Goal: Task Accomplishment & Management: Manage account settings

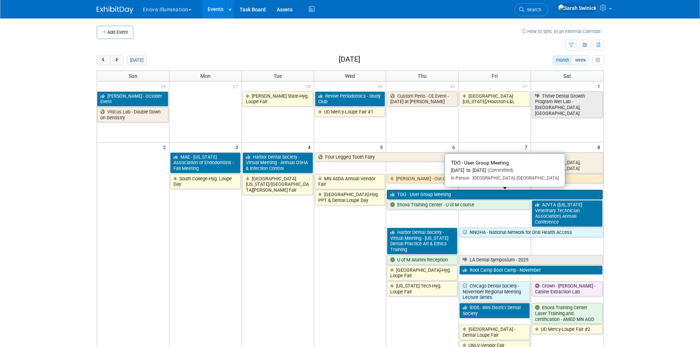
click at [405, 195] on link "TDO - User Group Meeting" at bounding box center [494, 195] width 215 height 10
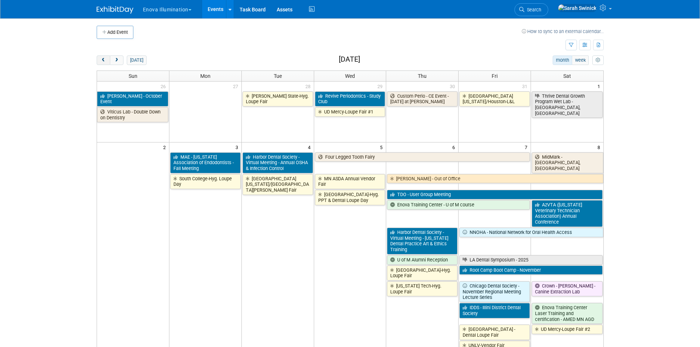
click at [103, 63] on button "prev" at bounding box center [104, 60] width 14 height 10
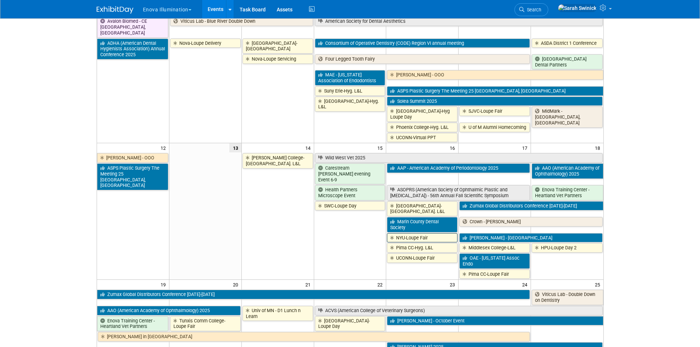
scroll to position [184, 0]
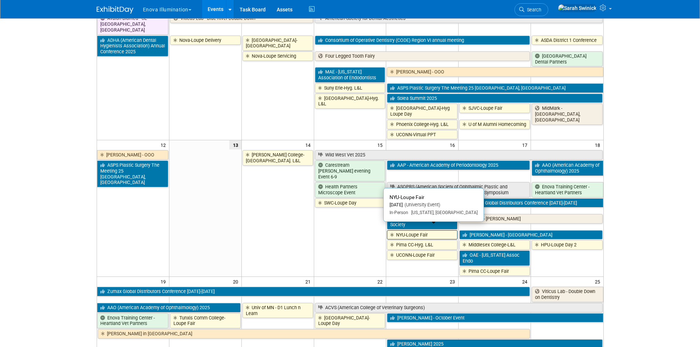
click at [423, 232] on link "NYU-Loupe Fair" at bounding box center [422, 235] width 71 height 10
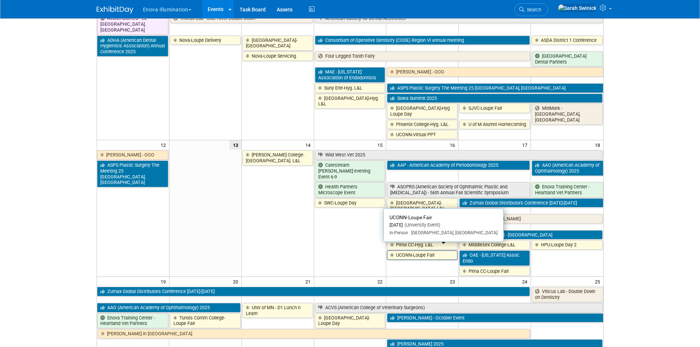
click at [420, 250] on link "UCONN-Loupe Fair" at bounding box center [422, 255] width 71 height 10
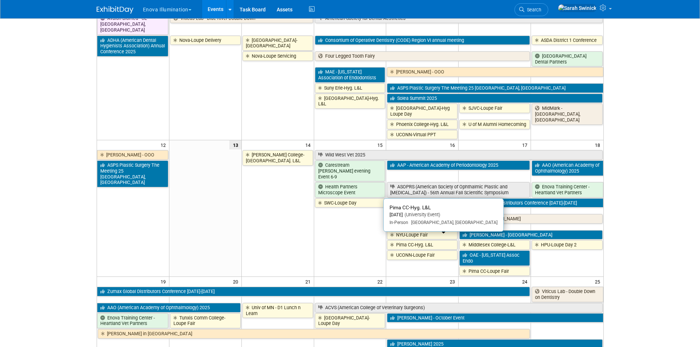
click at [451, 240] on link "Pima CC-Hyg. L&L" at bounding box center [422, 245] width 71 height 10
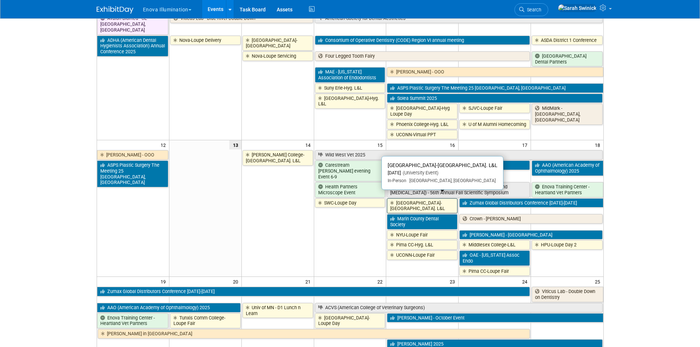
click at [423, 198] on link "[GEOGRAPHIC_DATA]-[GEOGRAPHIC_DATA]. L&L" at bounding box center [422, 205] width 71 height 15
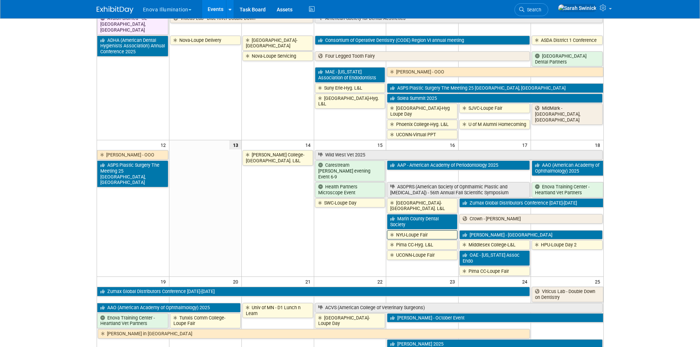
click at [421, 231] on link "NYU-Loupe Fair" at bounding box center [422, 235] width 71 height 10
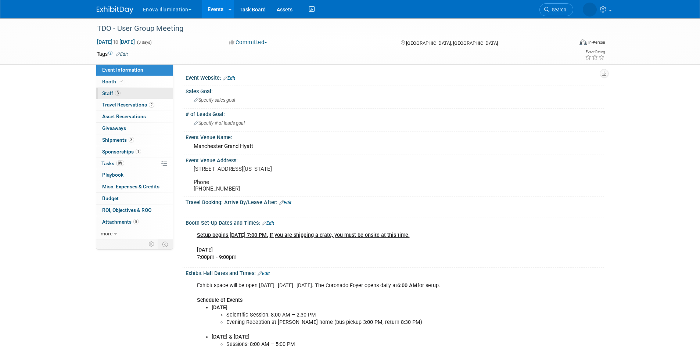
click at [140, 93] on link "3 Staff 3" at bounding box center [134, 93] width 76 height 11
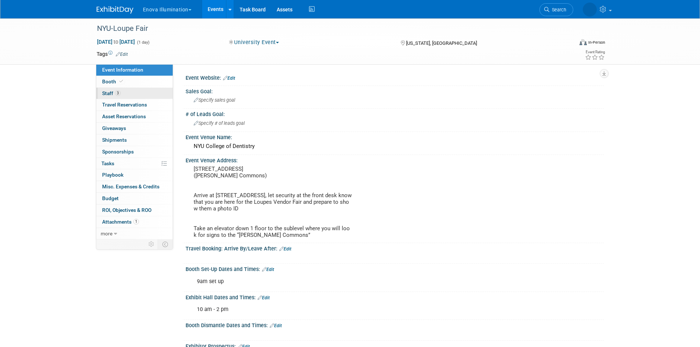
click at [107, 89] on link "3 Staff 3" at bounding box center [134, 93] width 76 height 11
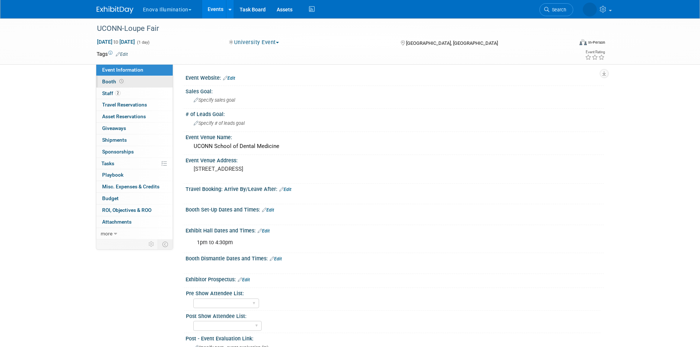
click at [129, 87] on link "Booth" at bounding box center [134, 81] width 76 height 11
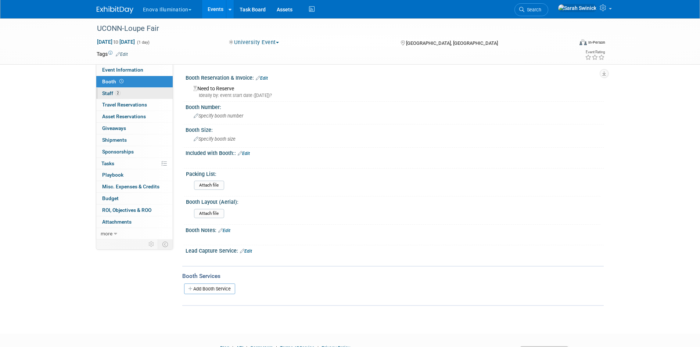
click at [131, 90] on link "2 Staff 2" at bounding box center [134, 93] width 76 height 11
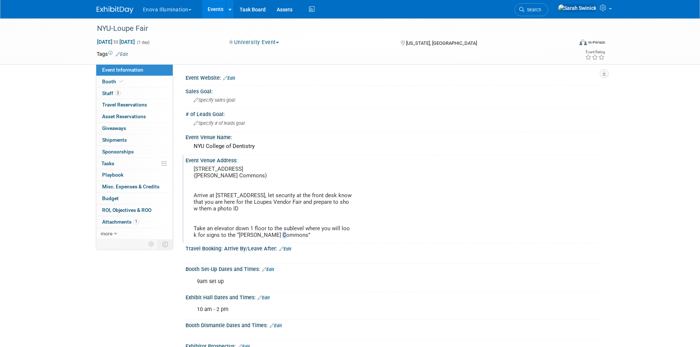
click at [247, 232] on pre "345 East 24th Street (Michael C. Alfano Commons) Arrive at 345 East 24th St., l…" at bounding box center [273, 202] width 158 height 73
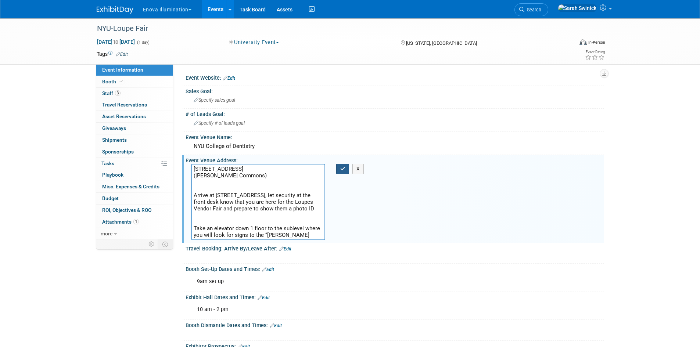
click at [340, 172] on button "button" at bounding box center [342, 169] width 13 height 10
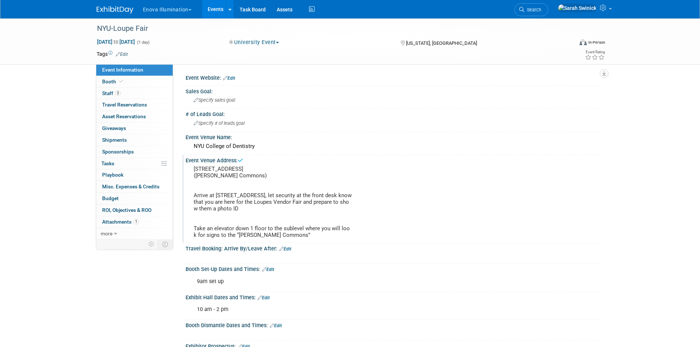
click at [103, 298] on div "Event Information Event Info Booth Booth 3 Staff 3 Staff 0 Travel Reservations …" at bounding box center [350, 238] width 518 height 440
click at [223, 310] on div "10 am - 2 pm" at bounding box center [357, 309] width 331 height 15
click at [123, 11] on img at bounding box center [115, 9] width 37 height 7
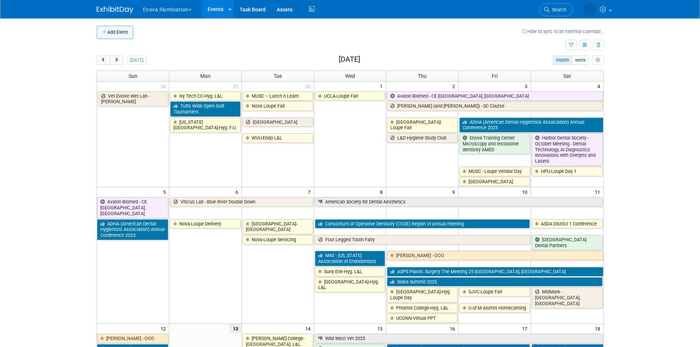
click at [125, 34] on button "Add Event" at bounding box center [115, 32] width 37 height 13
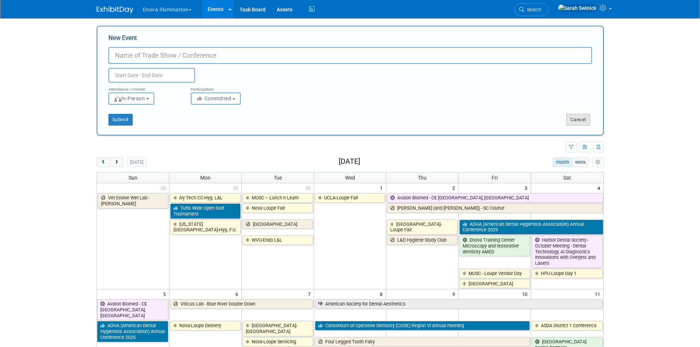
drag, startPoint x: 564, startPoint y: 115, endPoint x: 572, endPoint y: 118, distance: 8.6
click at [566, 116] on div "Cancel" at bounding box center [476, 120] width 253 height 12
click at [576, 119] on button "Cancel" at bounding box center [578, 120] width 24 height 12
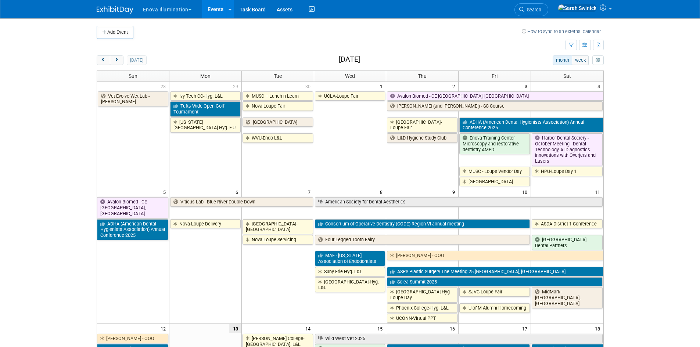
click at [541, 11] on link "Search" at bounding box center [531, 9] width 34 height 13
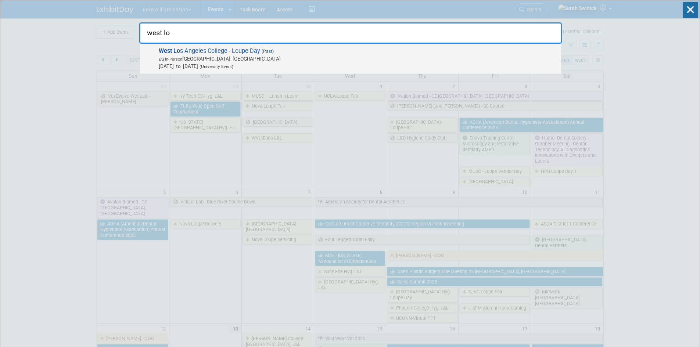
type input "west lo"
click at [233, 58] on span "In-Person Culver City, CA" at bounding box center [358, 58] width 399 height 7
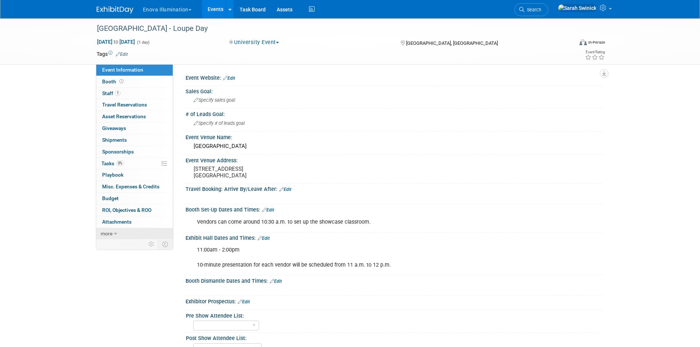
click at [146, 231] on link "more" at bounding box center [134, 233] width 76 height 11
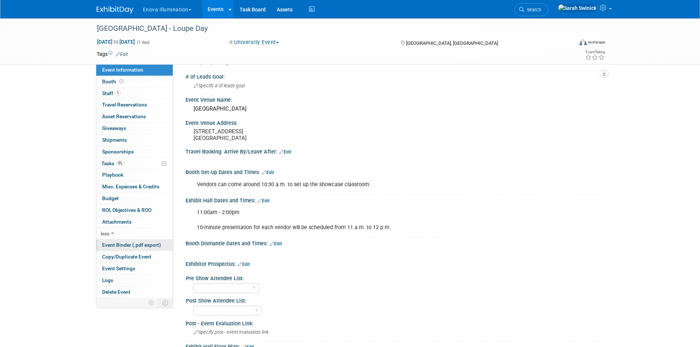
scroll to position [73, 0]
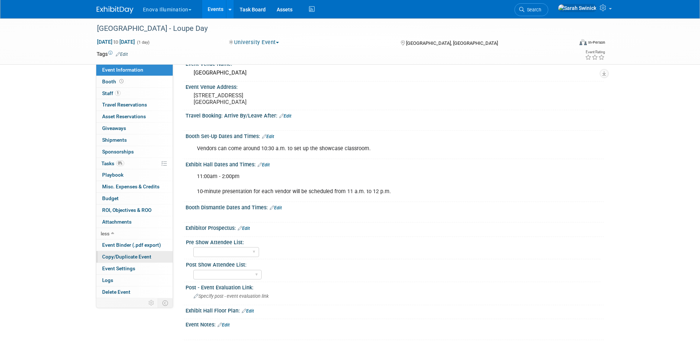
click at [141, 258] on span "Copy/Duplicate Event" at bounding box center [126, 257] width 49 height 6
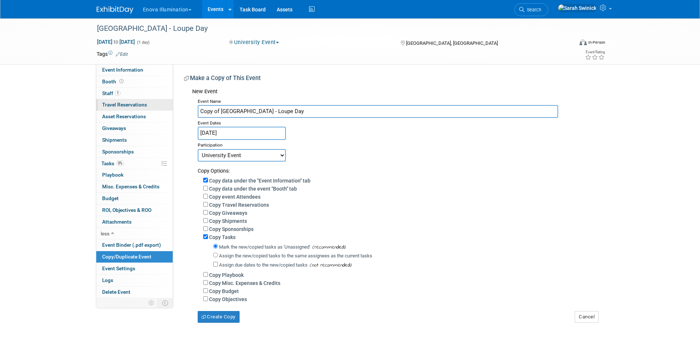
drag, startPoint x: 220, startPoint y: 112, endPoint x: 156, endPoint y: 111, distance: 64.3
click at [156, 111] on div "Event Information Event Info Booth Booth 1 Staff 1 Staff 0 Travel Reservations …" at bounding box center [350, 170] width 518 height 304
type input "[GEOGRAPHIC_DATA] - Loupe Day"
click at [224, 130] on input "[DATE]" at bounding box center [242, 133] width 88 height 13
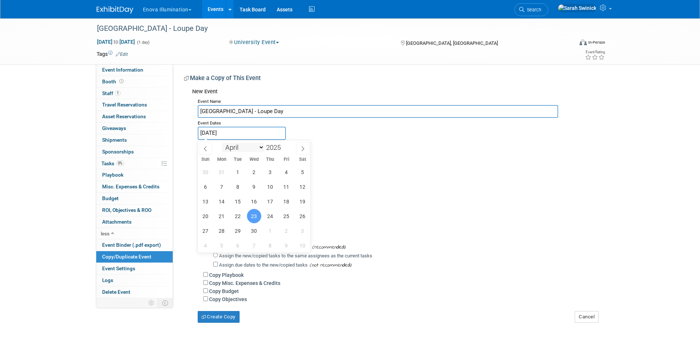
click at [249, 147] on select "January February March April May June July August September October November De…" at bounding box center [243, 147] width 42 height 9
select select "10"
click at [222, 143] on select "January February March April May June July August September October November De…" at bounding box center [243, 147] width 42 height 9
click at [270, 190] on span "6" at bounding box center [270, 187] width 14 height 14
type input "[DATE]"
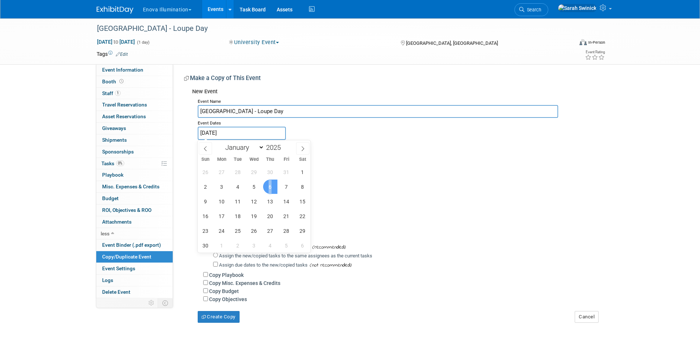
click at [270, 190] on span "6" at bounding box center [270, 187] width 14 height 14
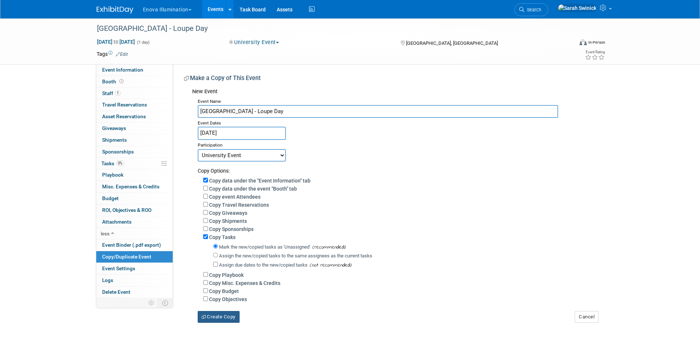
click at [231, 320] on button "Create Copy" at bounding box center [219, 317] width 42 height 12
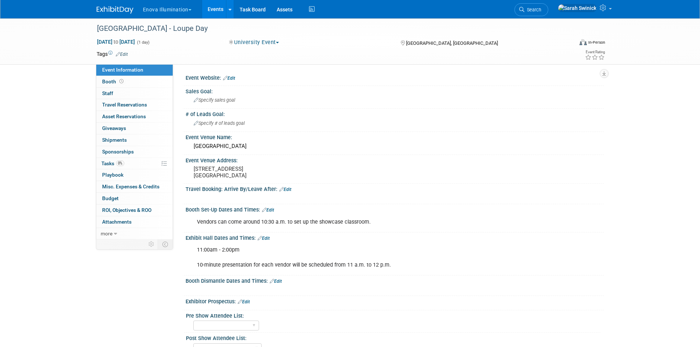
drag, startPoint x: 358, startPoint y: 219, endPoint x: 356, endPoint y: 223, distance: 4.4
click at [358, 220] on div "Vendors can come around 10:30 a.m. to set up the showcase classroom." at bounding box center [357, 222] width 331 height 15
click at [359, 226] on div "Vendors can come around 10:30 a.m. to set up the showcase classroom." at bounding box center [357, 222] width 331 height 15
click at [271, 208] on link "Edit" at bounding box center [268, 210] width 12 height 5
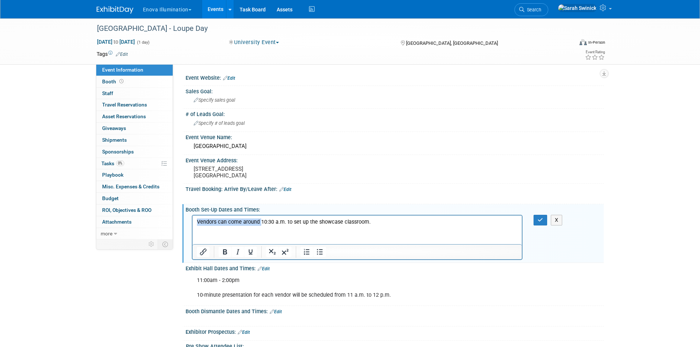
drag, startPoint x: 260, startPoint y: 223, endPoint x: 54, endPoint y: 209, distance: 206.8
click at [192, 215] on html "Vendors can come around 10:30 a.m. to set up the showcase classroom." at bounding box center [356, 220] width 329 height 10
drag, startPoint x: 210, startPoint y: 221, endPoint x: 331, endPoint y: 221, distance: 120.8
click at [331, 221] on p "10:30 a.m. to set up the showcase classroom." at bounding box center [357, 221] width 321 height 7
click at [261, 268] on icon at bounding box center [259, 268] width 4 height 5
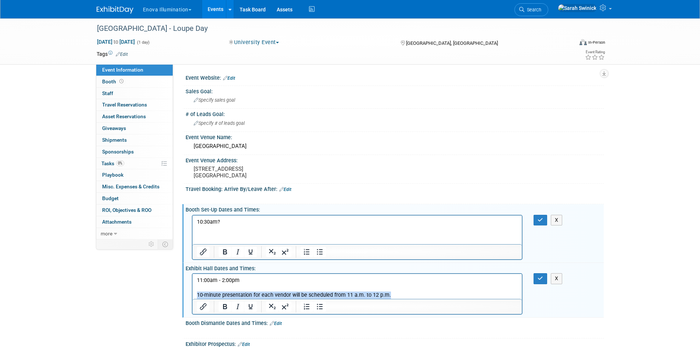
drag, startPoint x: 197, startPoint y: 295, endPoint x: 527, endPoint y: 306, distance: 330.4
click at [522, 299] on html "11:00am - 2:00pm 10-minute presentation for each vendor will be scheduled from …" at bounding box center [356, 286] width 329 height 25
click at [539, 277] on icon "button" at bounding box center [540, 278] width 6 height 5
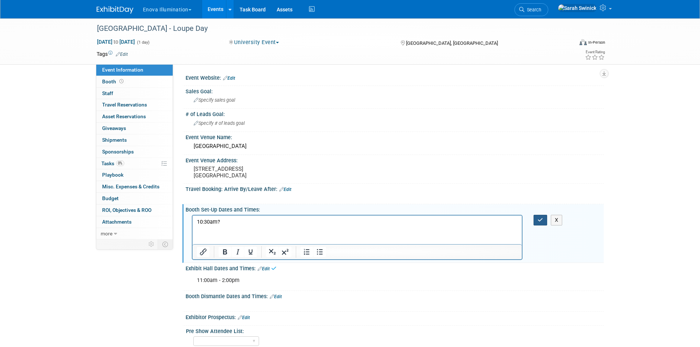
click at [537, 218] on button "button" at bounding box center [540, 220] width 14 height 11
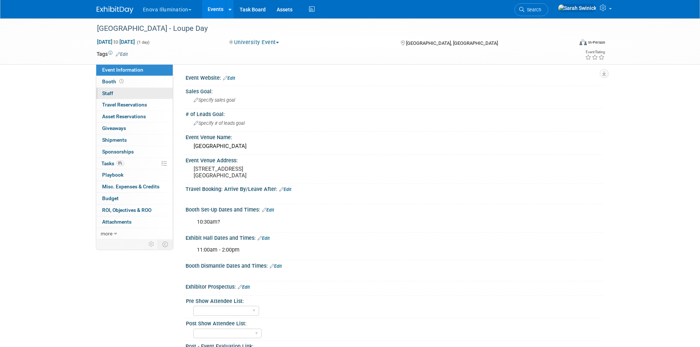
click at [126, 93] on link "0 Staff 0" at bounding box center [134, 93] width 76 height 11
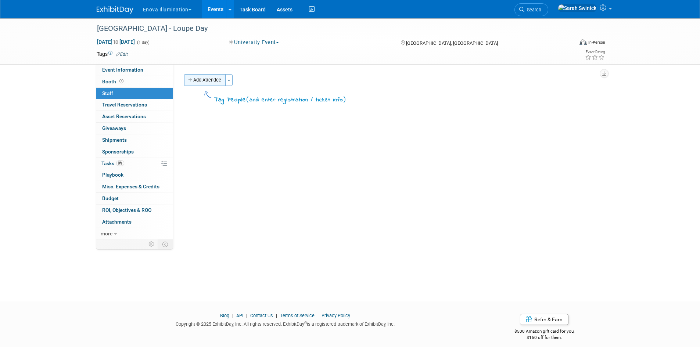
click at [207, 82] on button "Add Attendee" at bounding box center [205, 80] width 42 height 12
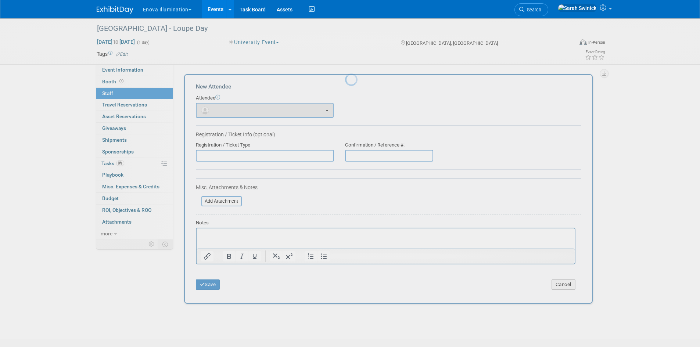
drag, startPoint x: 206, startPoint y: 95, endPoint x: 210, endPoint y: 105, distance: 11.0
click at [209, 104] on body "Enova Illumination Choose Workspace: enova Enova Illumination Enova Illuminatio…" at bounding box center [350, 173] width 700 height 347
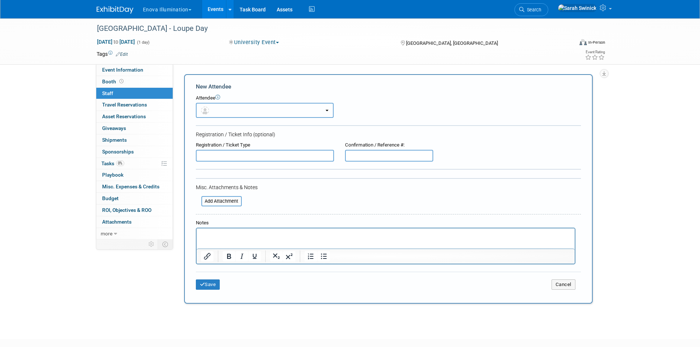
click at [213, 109] on button "button" at bounding box center [265, 110] width 138 height 15
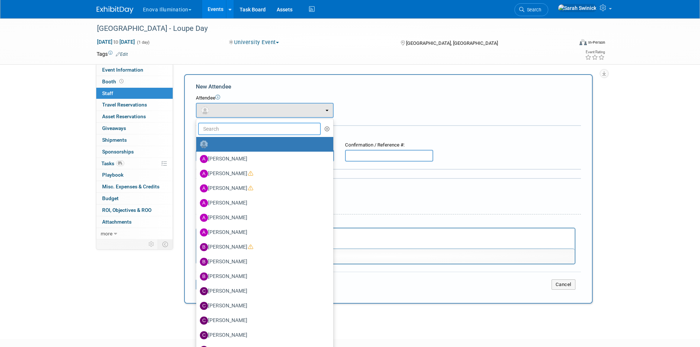
click at [218, 127] on input "text" at bounding box center [259, 129] width 123 height 12
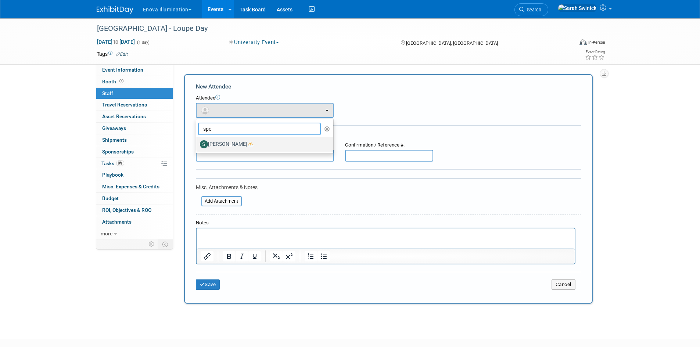
type input "spe"
click at [221, 144] on label "Spencer Smith" at bounding box center [263, 144] width 126 height 12
click at [197, 144] on input "Spencer Smith" at bounding box center [194, 143] width 5 height 5
select select "1229f805-5bb5-4799-818e-31fe4287cc91"
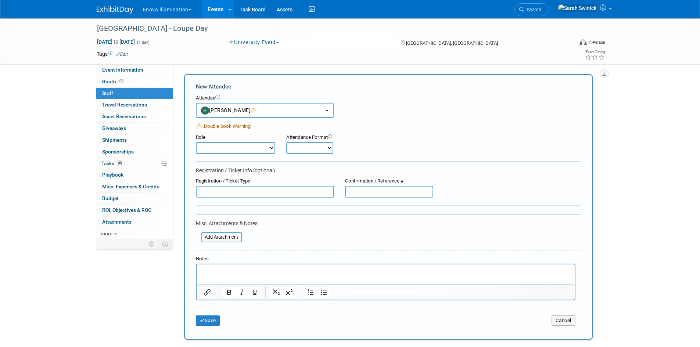
click at [108, 7] on img at bounding box center [115, 9] width 37 height 7
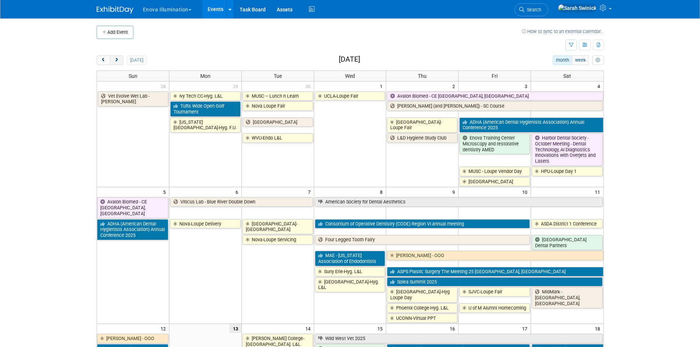
click at [118, 55] on button "next" at bounding box center [117, 60] width 14 height 10
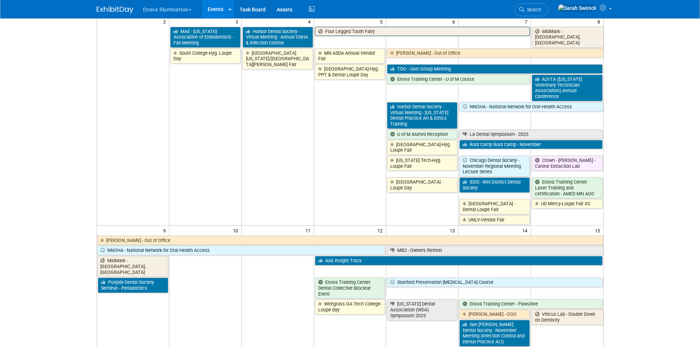
scroll to position [37, 0]
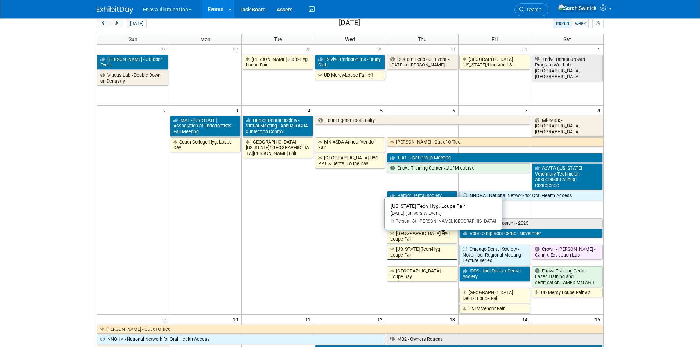
click at [433, 245] on link "[US_STATE] Tech-Hyg. Loupe Fair" at bounding box center [422, 252] width 71 height 15
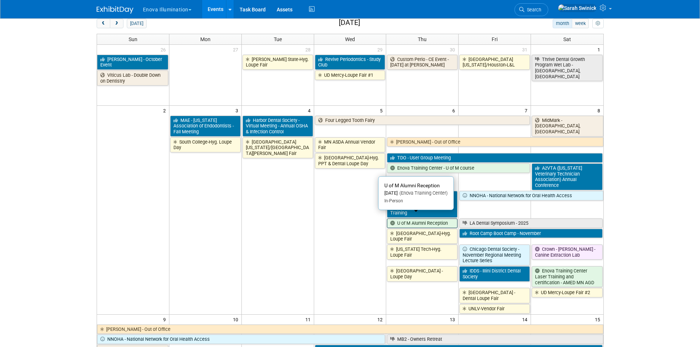
click at [433, 219] on link "U of M Alumni Reception" at bounding box center [422, 224] width 71 height 10
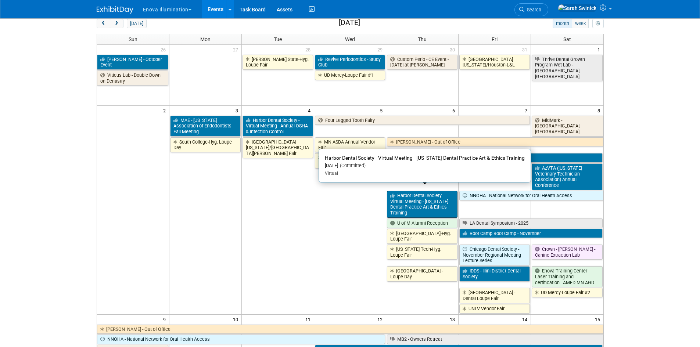
click at [412, 199] on link "Harbor Dental Society - Virtual Meeting - [US_STATE] Dental Practice Art & Ethi…" at bounding box center [422, 204] width 71 height 27
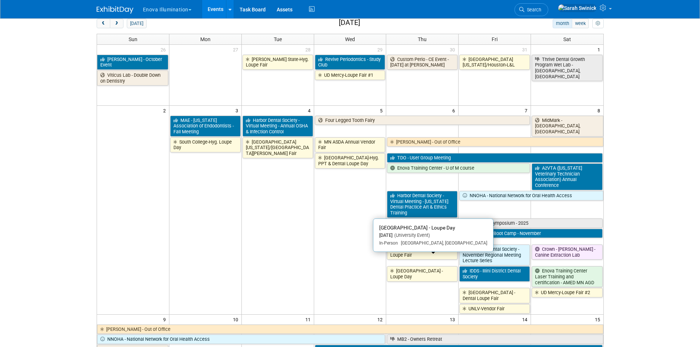
click at [442, 266] on link "[GEOGRAPHIC_DATA] - Loupe Day" at bounding box center [422, 273] width 71 height 15
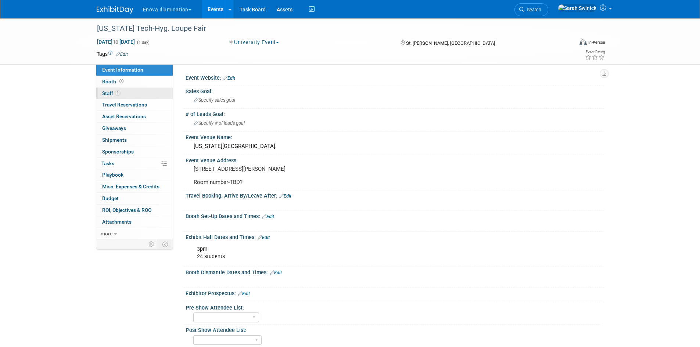
click at [149, 92] on link "1 Staff 1" at bounding box center [134, 93] width 76 height 11
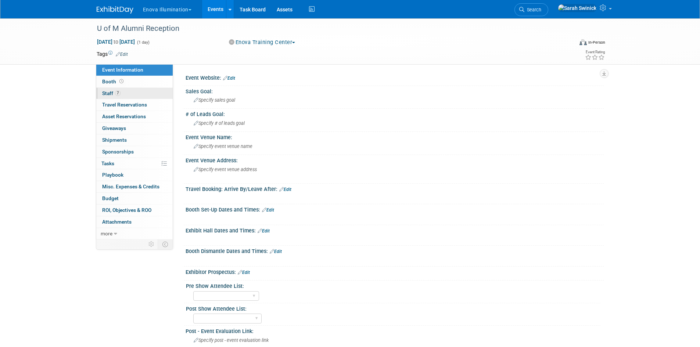
click at [126, 93] on link "7 Staff 7" at bounding box center [134, 93] width 76 height 11
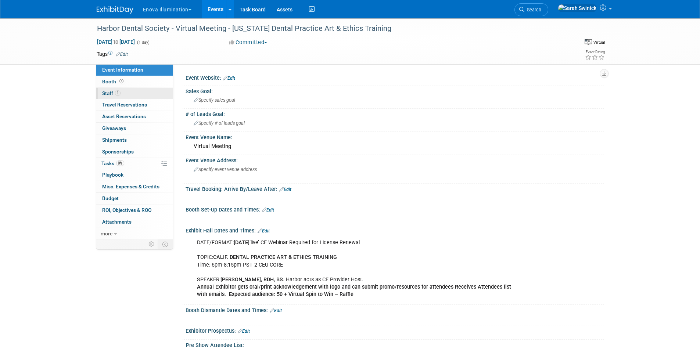
click at [126, 94] on link "1 Staff 1" at bounding box center [134, 93] width 76 height 11
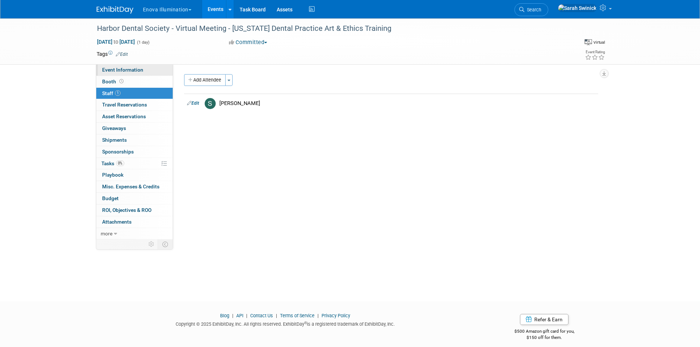
click at [133, 71] on span "Event Information" at bounding box center [122, 70] width 41 height 6
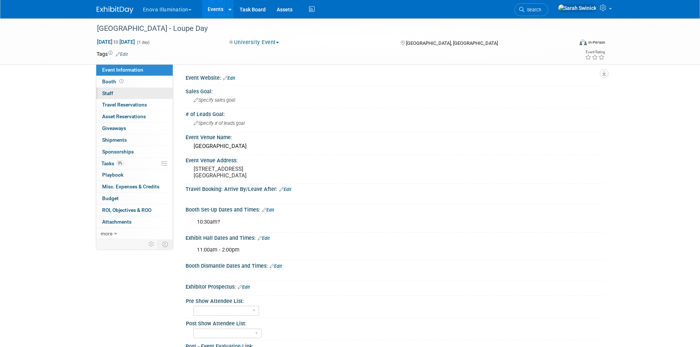
click at [149, 94] on link "0 Staff 0" at bounding box center [134, 93] width 76 height 11
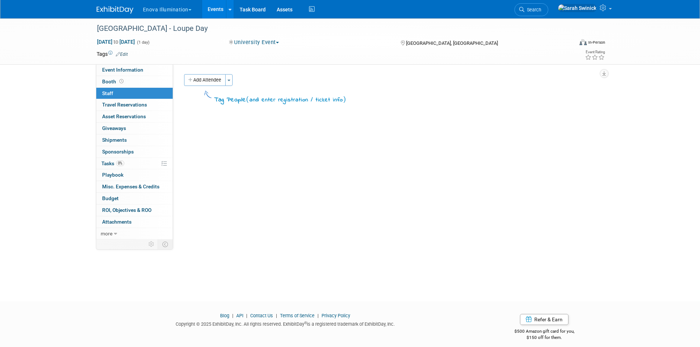
click at [191, 91] on div "Tag People ( and enter registration / ticket info )" at bounding box center [391, 96] width 414 height 17
click at [197, 84] on button "Add Attendee" at bounding box center [205, 80] width 42 height 12
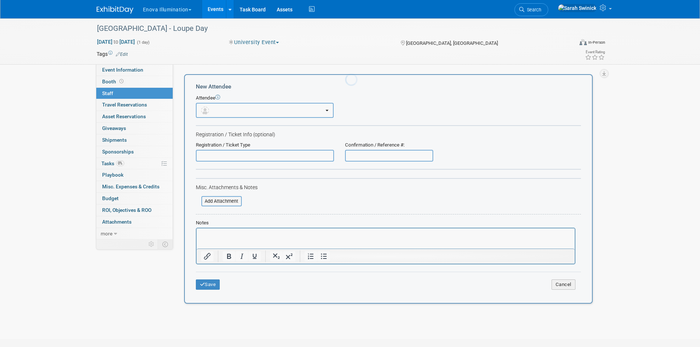
click at [345, 99] on div at bounding box center [350, 173] width 10 height 347
click at [210, 107] on span "button" at bounding box center [206, 110] width 11 height 6
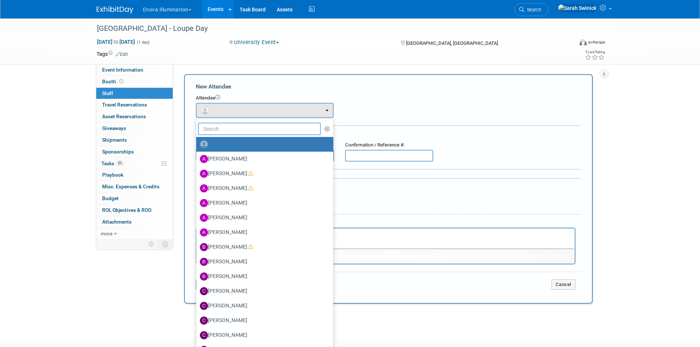
click at [217, 123] on input "text" at bounding box center [259, 129] width 123 height 12
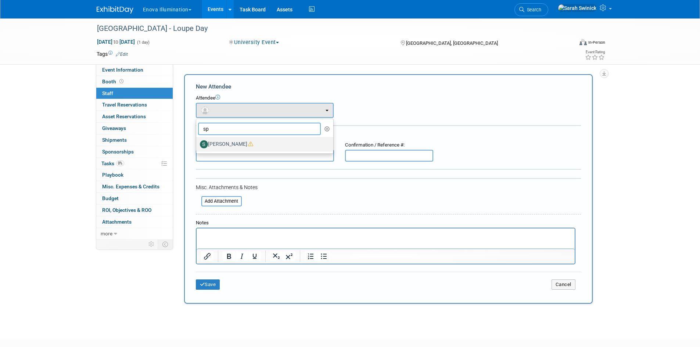
type input "sp"
click at [226, 144] on label "Spencer Smith" at bounding box center [263, 144] width 126 height 12
click at [197, 144] on input "[PERSON_NAME]" at bounding box center [194, 143] width 5 height 5
select select "1229f805-5bb5-4799-818e-31fe4287cc91"
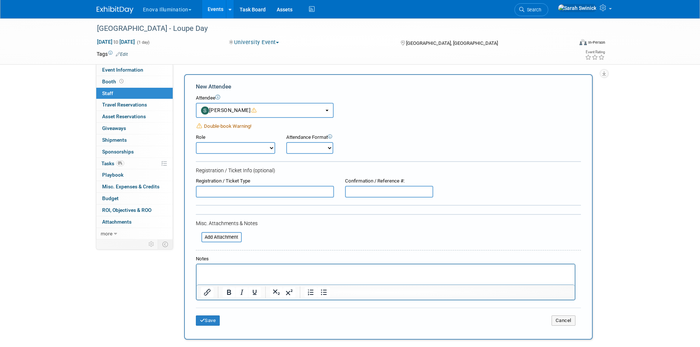
click at [215, 328] on div "Save Cancel" at bounding box center [388, 320] width 385 height 24
click at [212, 318] on button "Save" at bounding box center [208, 321] width 24 height 10
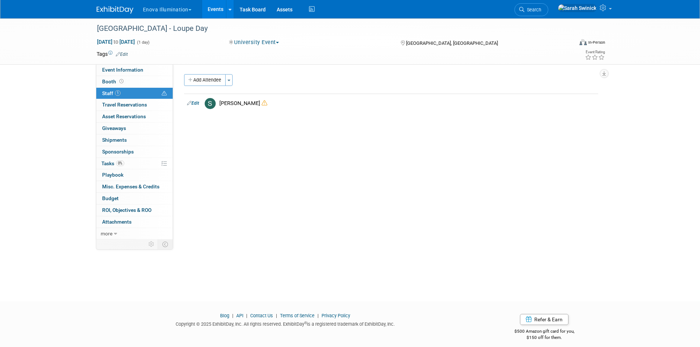
drag, startPoint x: 112, startPoint y: 11, endPoint x: 119, endPoint y: 20, distance: 12.0
click at [112, 11] on img at bounding box center [115, 9] width 37 height 7
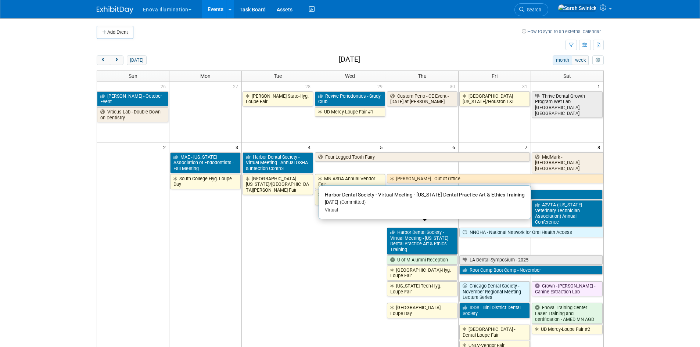
click at [416, 237] on link "Harbor Dental Society - Virtual Meeting - [US_STATE] Dental Practice Art & Ethi…" at bounding box center [422, 241] width 71 height 27
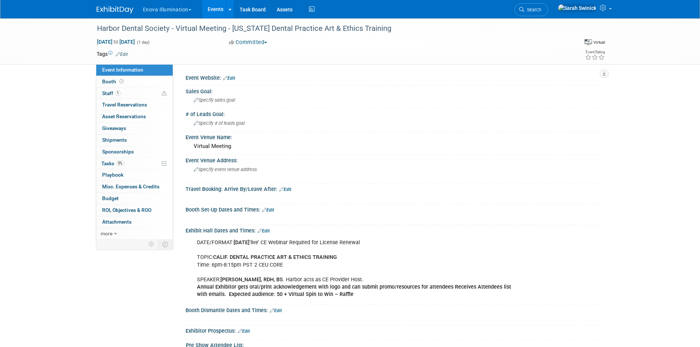
click at [117, 11] on img at bounding box center [115, 9] width 37 height 7
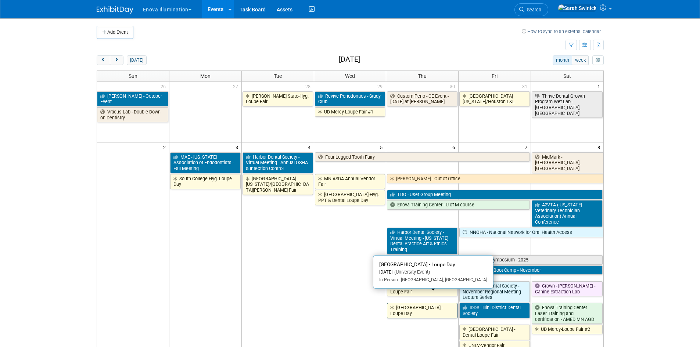
click at [432, 303] on link "[GEOGRAPHIC_DATA] - Loupe Day" at bounding box center [422, 310] width 71 height 15
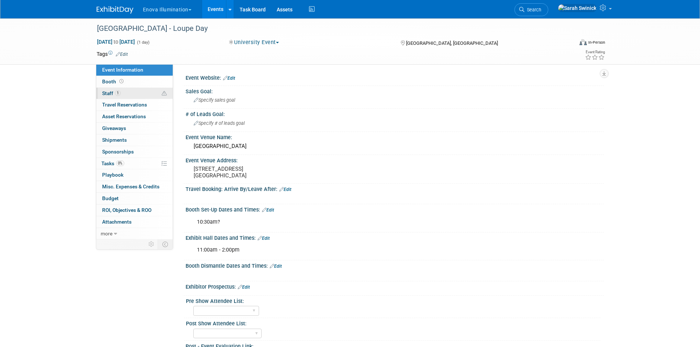
click at [134, 93] on link "1 Staff 1" at bounding box center [134, 93] width 76 height 11
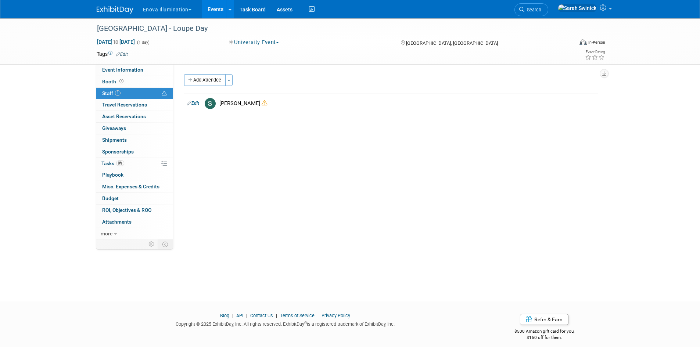
click at [112, 11] on img at bounding box center [115, 9] width 37 height 7
